Goal: Navigation & Orientation: Find specific page/section

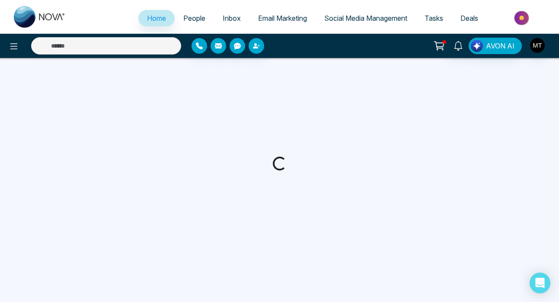
select select "*"
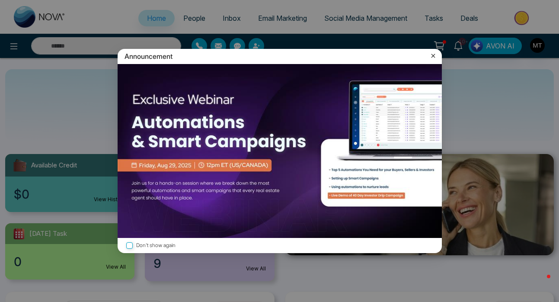
click at [434, 56] on icon at bounding box center [433, 55] width 9 height 9
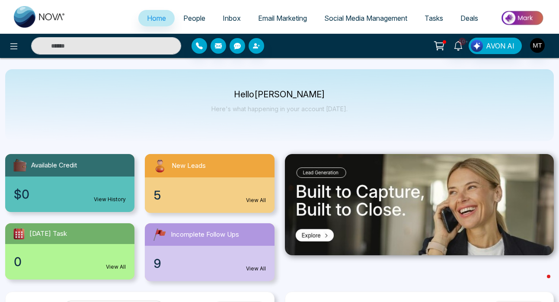
click at [195, 19] on span "People" at bounding box center [194, 18] width 22 height 9
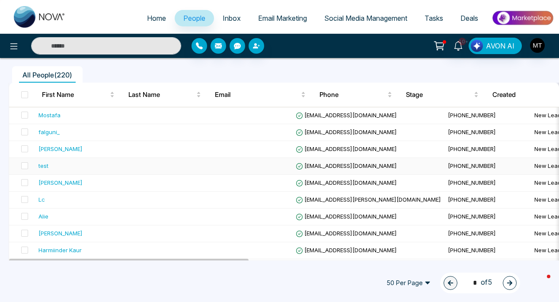
scroll to position [76, 0]
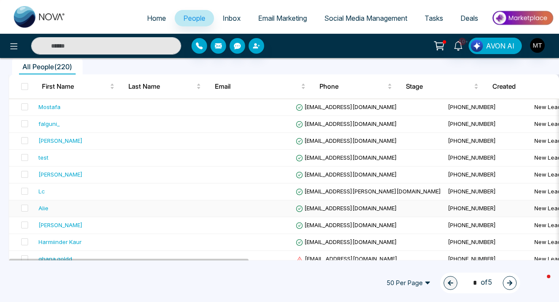
click at [64, 207] on div "Alie" at bounding box center [89, 208] width 102 height 9
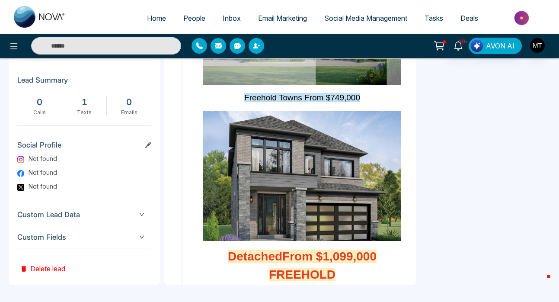
click at [192, 18] on span "People" at bounding box center [194, 18] width 22 height 9
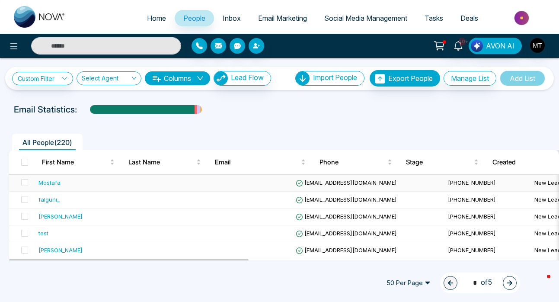
click at [51, 183] on div "Mostafa" at bounding box center [49, 182] width 22 height 9
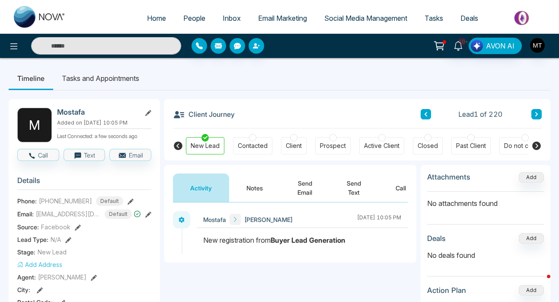
click at [190, 17] on span "People" at bounding box center [194, 18] width 22 height 9
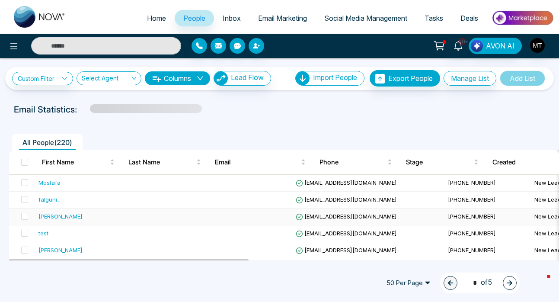
click at [61, 220] on div "George Aquino" at bounding box center [60, 216] width 44 height 9
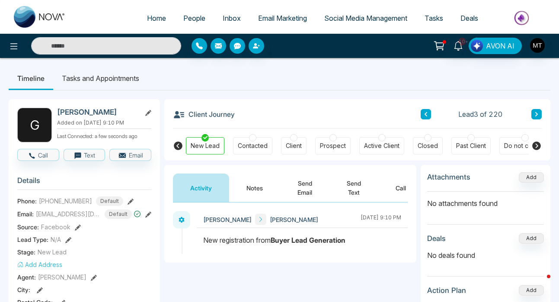
click at [153, 19] on span "Home" at bounding box center [156, 18] width 19 height 9
select select "*"
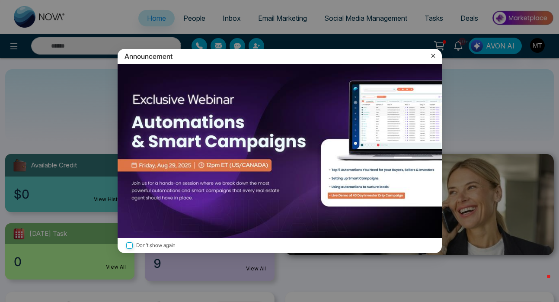
click at [435, 58] on icon at bounding box center [433, 55] width 9 height 9
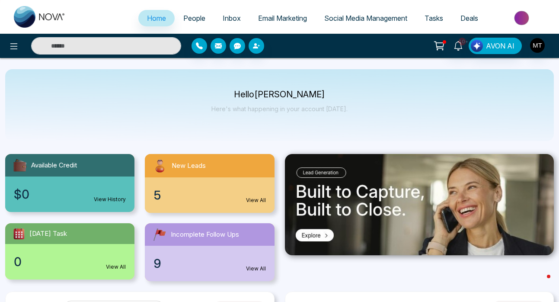
click at [195, 16] on span "People" at bounding box center [194, 18] width 22 height 9
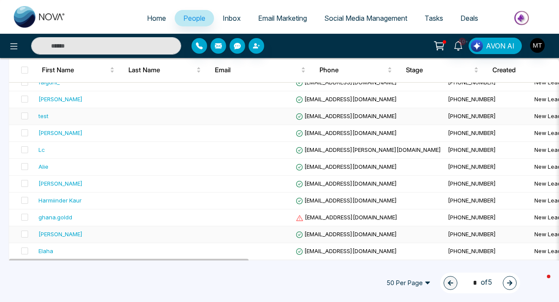
scroll to position [144, 0]
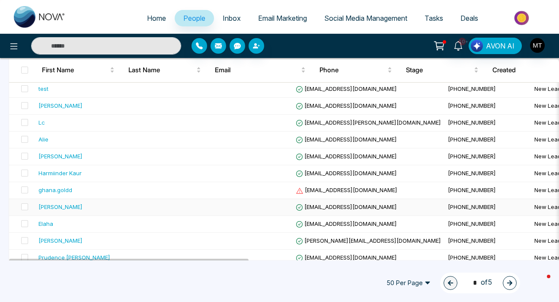
click at [67, 207] on div "Sunil Chauhan" at bounding box center [60, 206] width 44 height 9
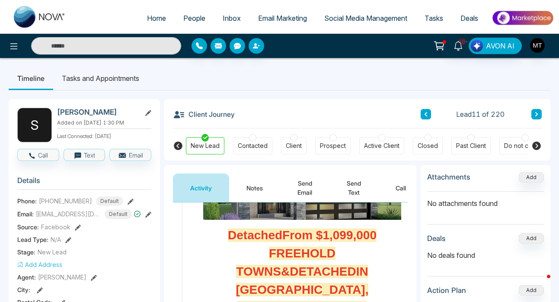
click at [296, 187] on button "Send Email" at bounding box center [304, 187] width 49 height 29
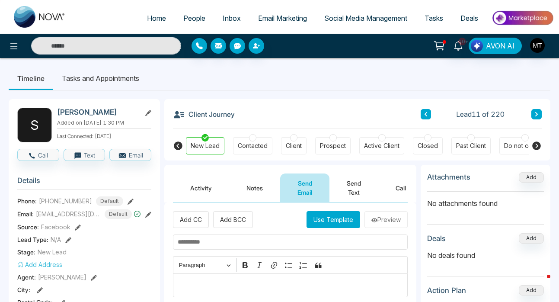
click at [251, 192] on button "Notes" at bounding box center [254, 187] width 51 height 29
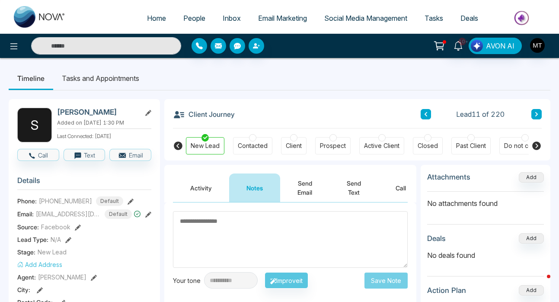
click at [356, 189] on button "Send Text" at bounding box center [354, 187] width 49 height 29
